Goal: Transaction & Acquisition: Purchase product/service

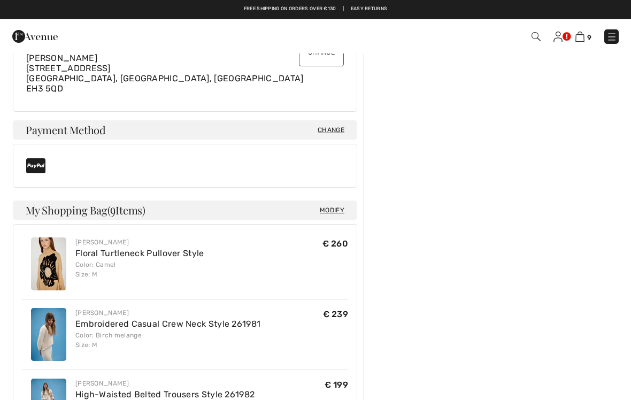
scroll to position [319, 0]
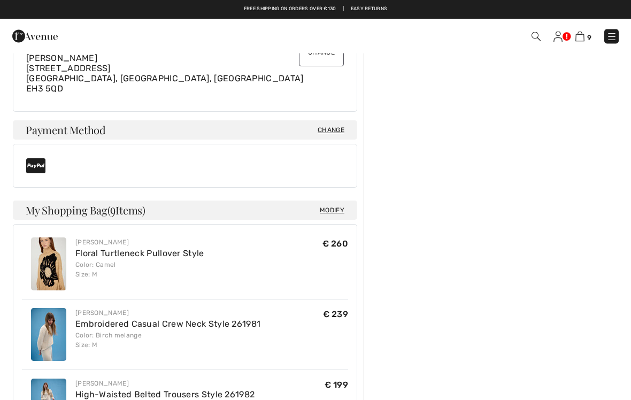
click at [323, 126] on span "Change" at bounding box center [331, 131] width 27 height 10
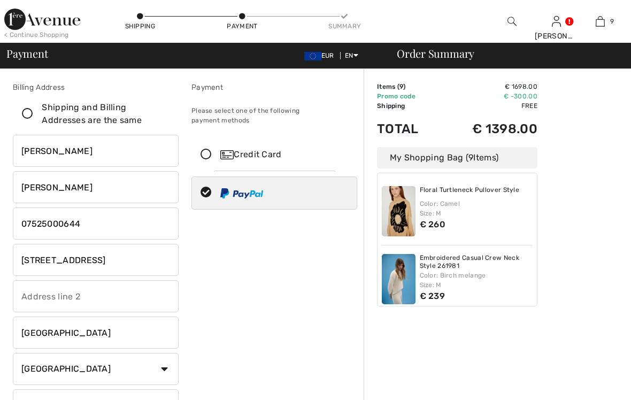
scroll to position [39, 0]
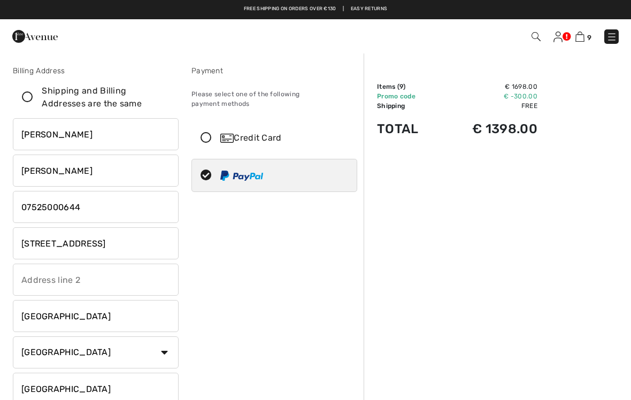
click at [204, 133] on icon at bounding box center [206, 138] width 28 height 11
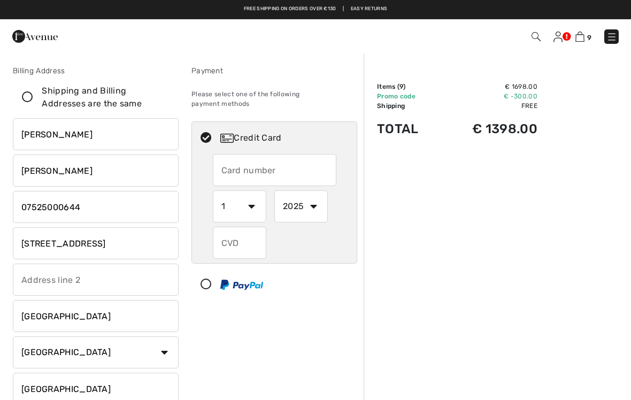
click at [231, 165] on input "text" at bounding box center [275, 170] width 124 height 32
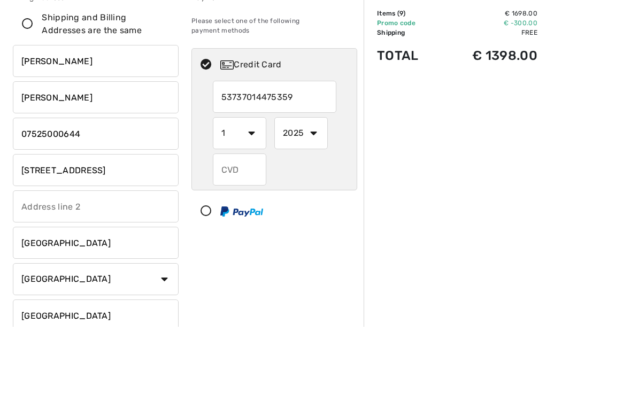
type input "5373701447535916"
select select "8"
select select "2027"
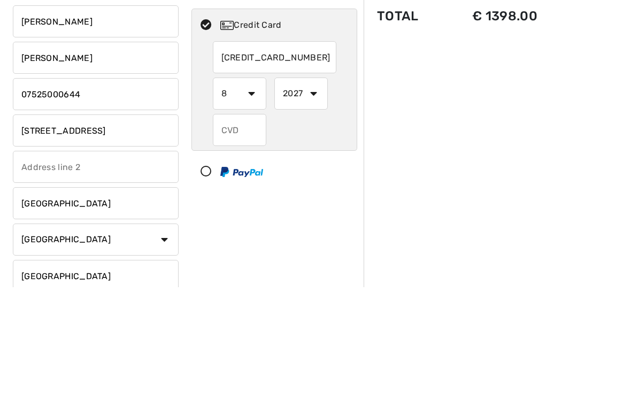
click at [225, 227] on input "text" at bounding box center [240, 243] width 54 height 32
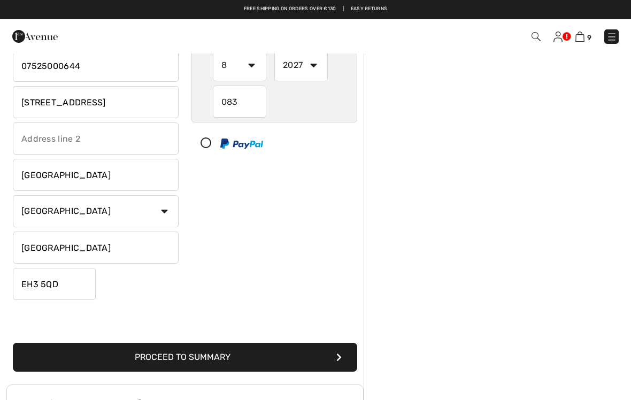
scroll to position [102, 0]
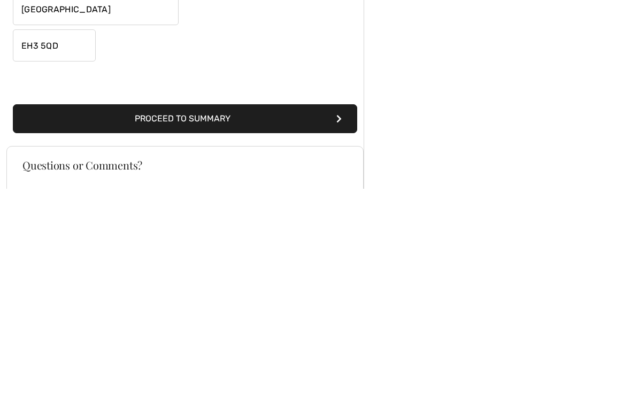
type input "083"
click at [204, 316] on button "Proceed to Summary" at bounding box center [185, 330] width 345 height 29
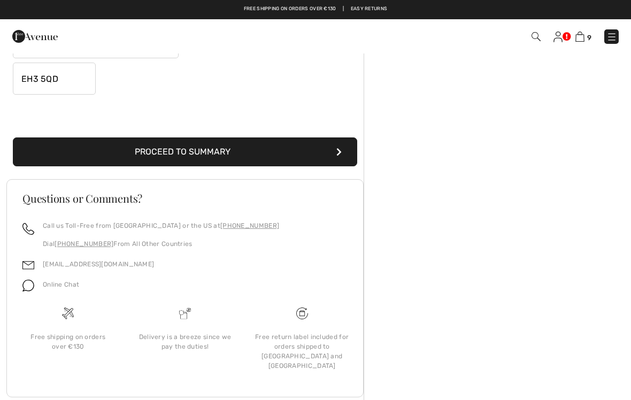
click at [325, 149] on button "Proceed to Summary" at bounding box center [185, 152] width 345 height 29
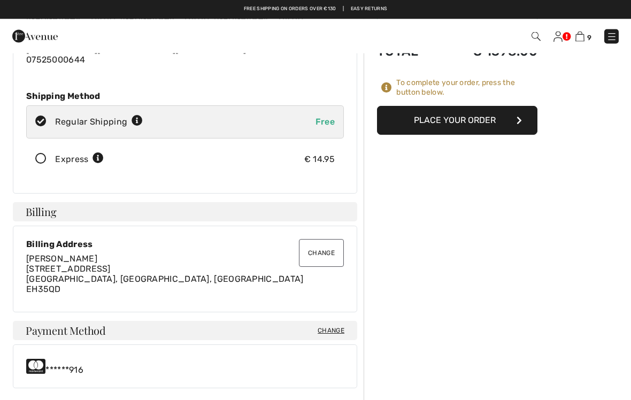
scroll to position [96, 0]
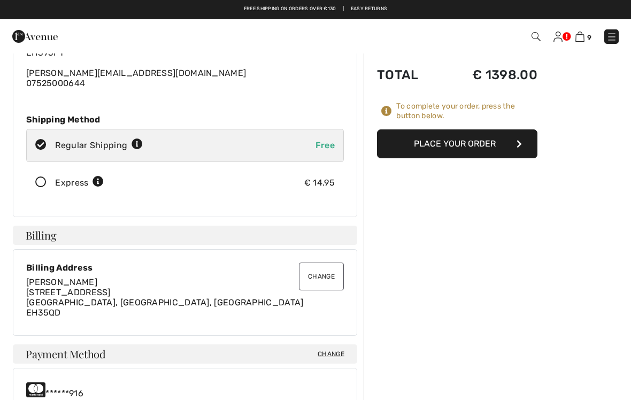
click at [418, 143] on button "Place Your Order" at bounding box center [457, 143] width 161 height 29
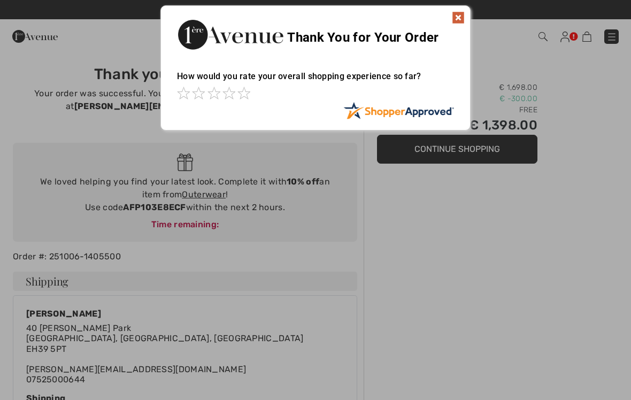
click at [459, 22] on img at bounding box center [458, 17] width 13 height 13
